Goal: Transaction & Acquisition: Purchase product/service

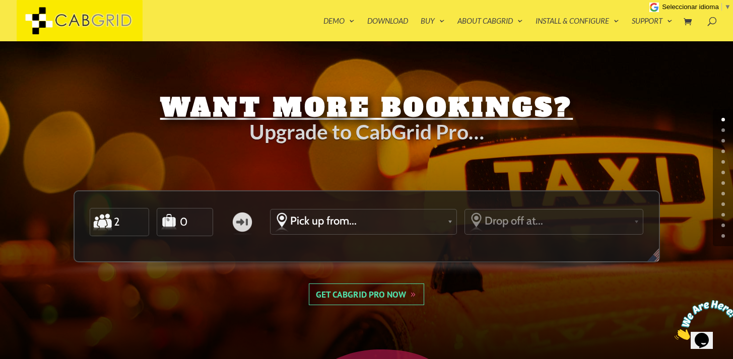
click at [347, 297] on link "Get CabGrid Pro Now" at bounding box center [366, 294] width 115 height 21
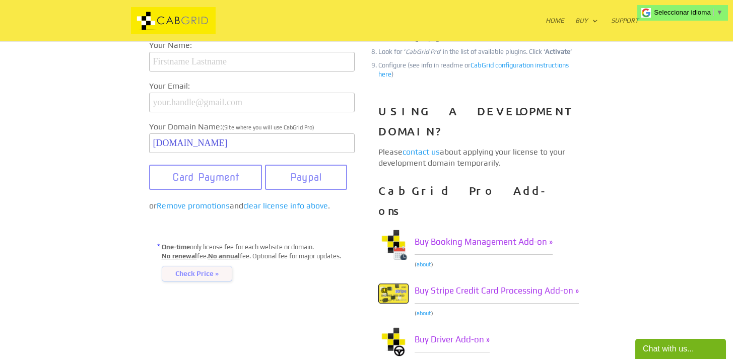
scroll to position [300, 0]
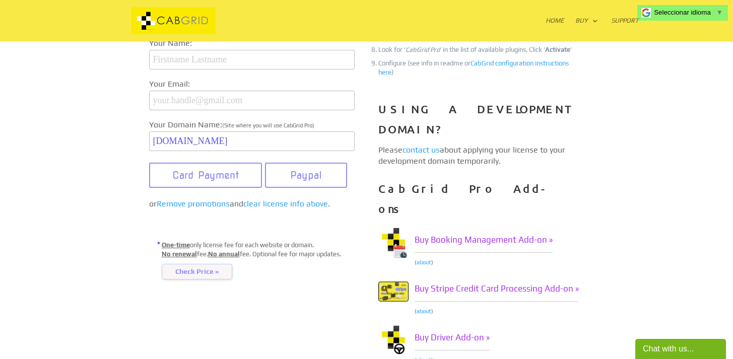
click at [180, 280] on span "Check Price »" at bounding box center [197, 272] width 71 height 16
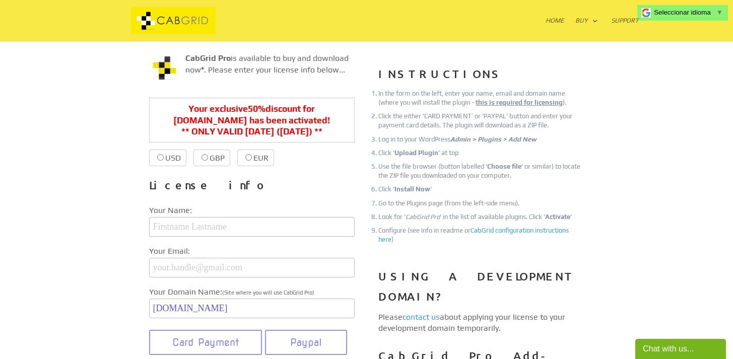
scroll to position [143, 0]
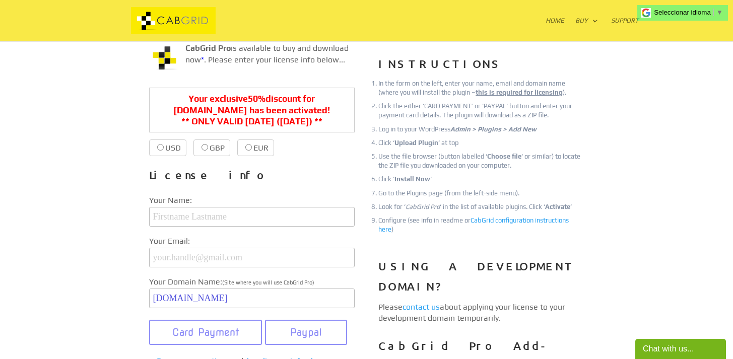
click at [242, 152] on label "EUR €38.99 €19.00" at bounding box center [255, 148] width 37 height 17
click at [245, 151] on input "EUR €38.99 €19.00" at bounding box center [248, 147] width 7 height 7
radio input "true"
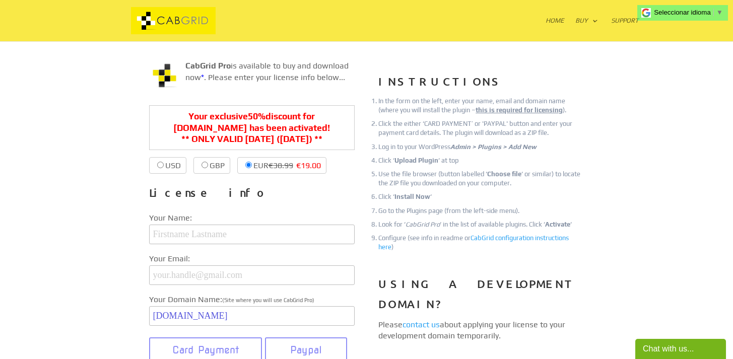
scroll to position [119, 0]
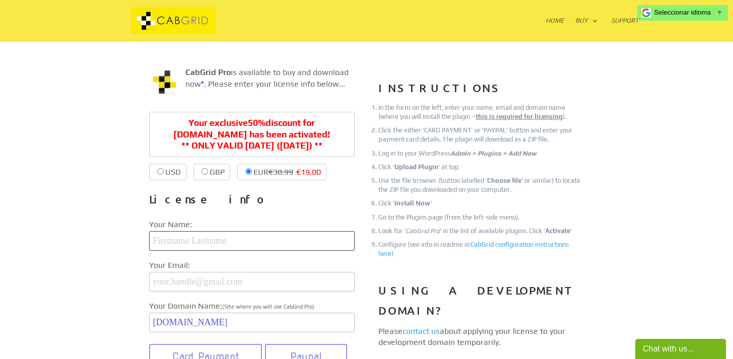
click at [180, 240] on input "text" at bounding box center [251, 241] width 205 height 20
type input "María Eugenia Di Paolo"
click at [186, 283] on input "email" at bounding box center [251, 282] width 205 height 20
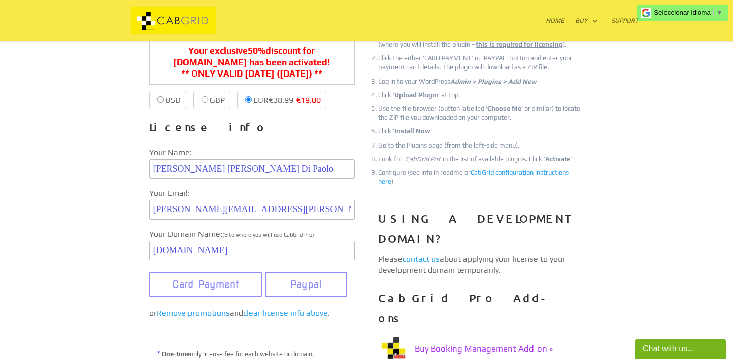
scroll to position [196, 0]
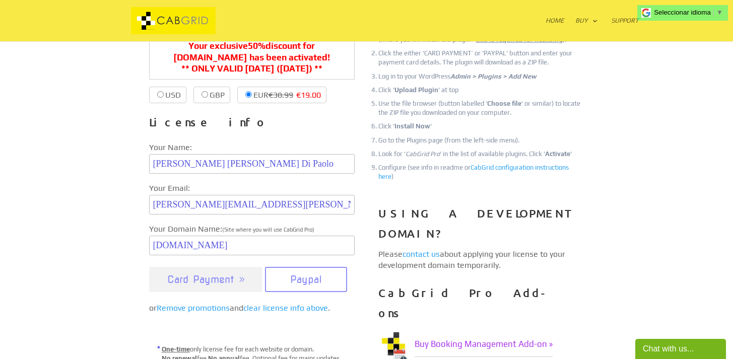
type input "eugenia.dipaolo@gmail.com"
click at [233, 292] on button "Card Payment" at bounding box center [205, 279] width 113 height 25
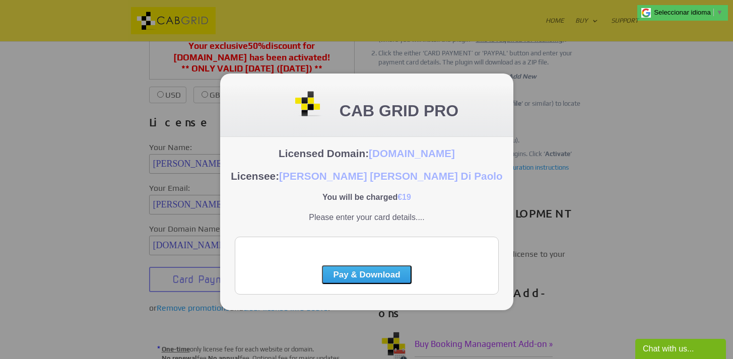
scroll to position [0, 0]
click at [344, 274] on button "Pay & Download" at bounding box center [365, 274] width 89 height 19
click at [371, 270] on button "Pay & Download" at bounding box center [365, 274] width 89 height 19
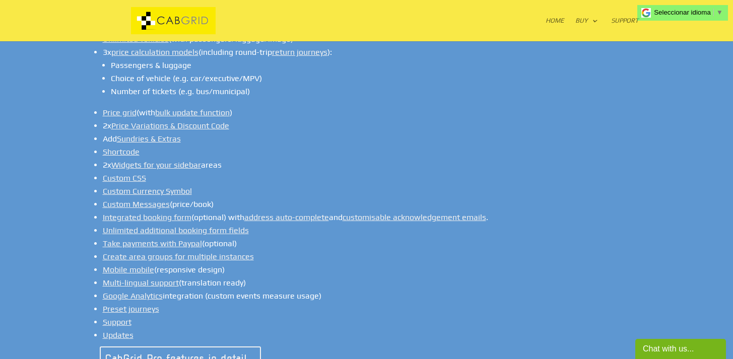
scroll to position [857, 0]
